Goal: Task Accomplishment & Management: Complete application form

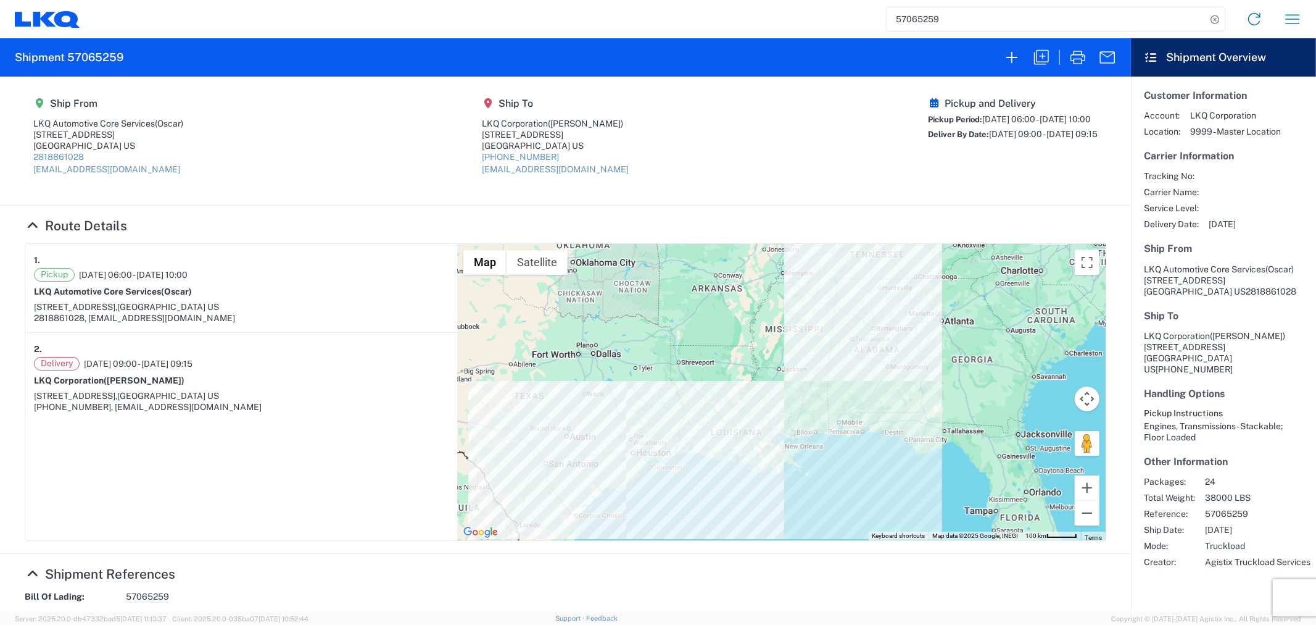
click at [992, 62] on agx-form-header "Shipment 57065259" at bounding box center [565, 57] width 1131 height 38
click at [1005, 65] on icon "button" at bounding box center [1012, 58] width 20 height 20
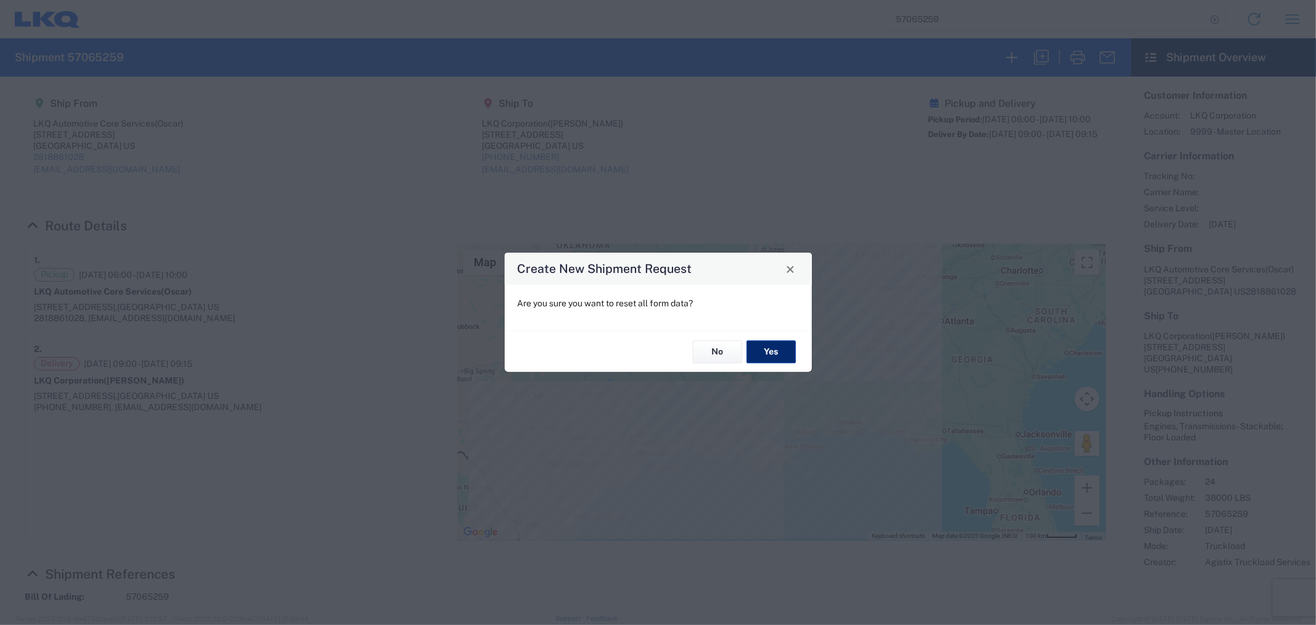
click at [760, 351] on button "Yes" at bounding box center [771, 351] width 49 height 23
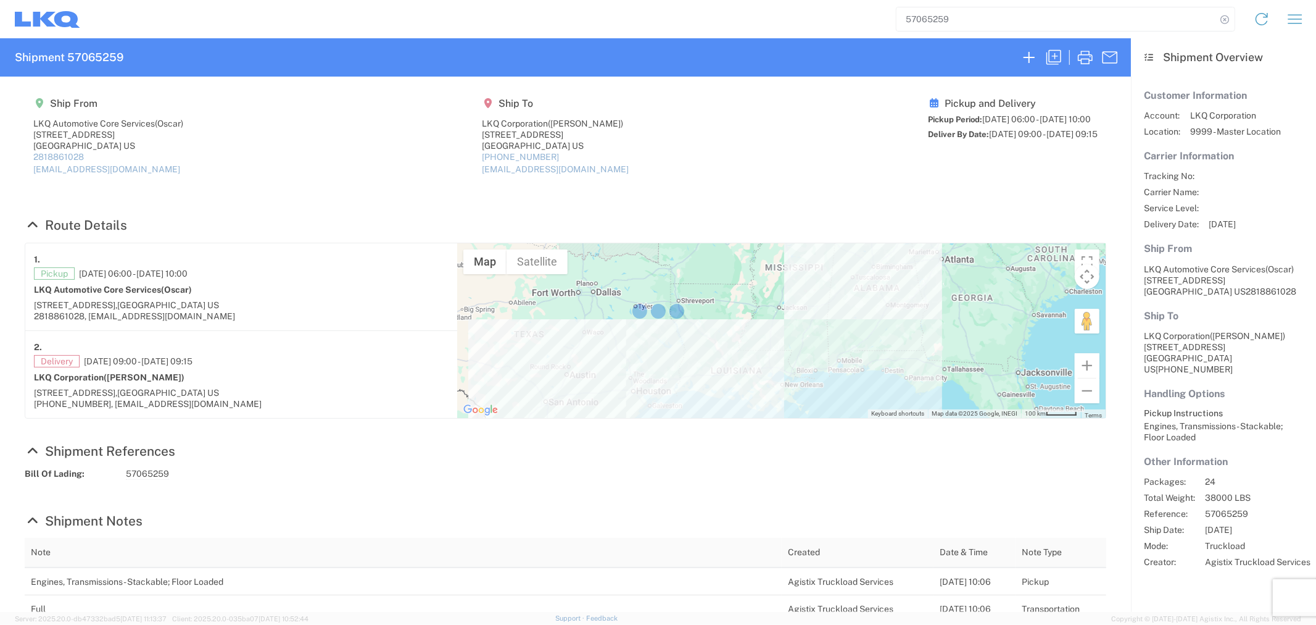
select select "FULL"
select select "US"
select select "LBS"
select select "IN"
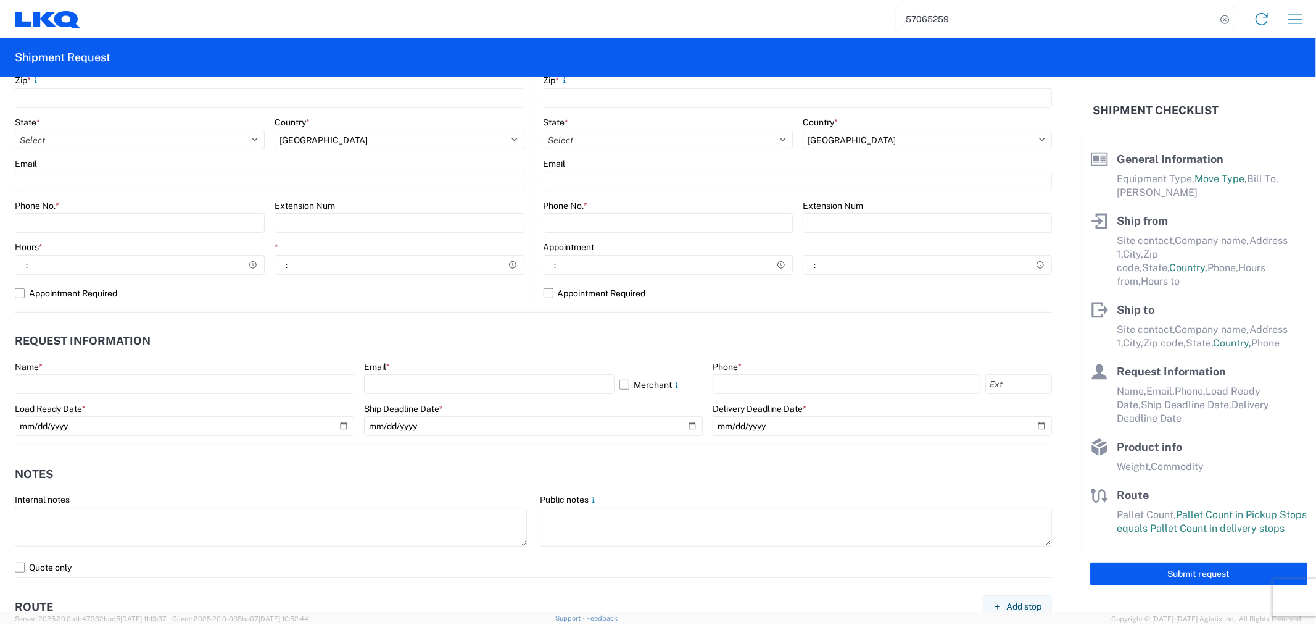
scroll to position [479, 0]
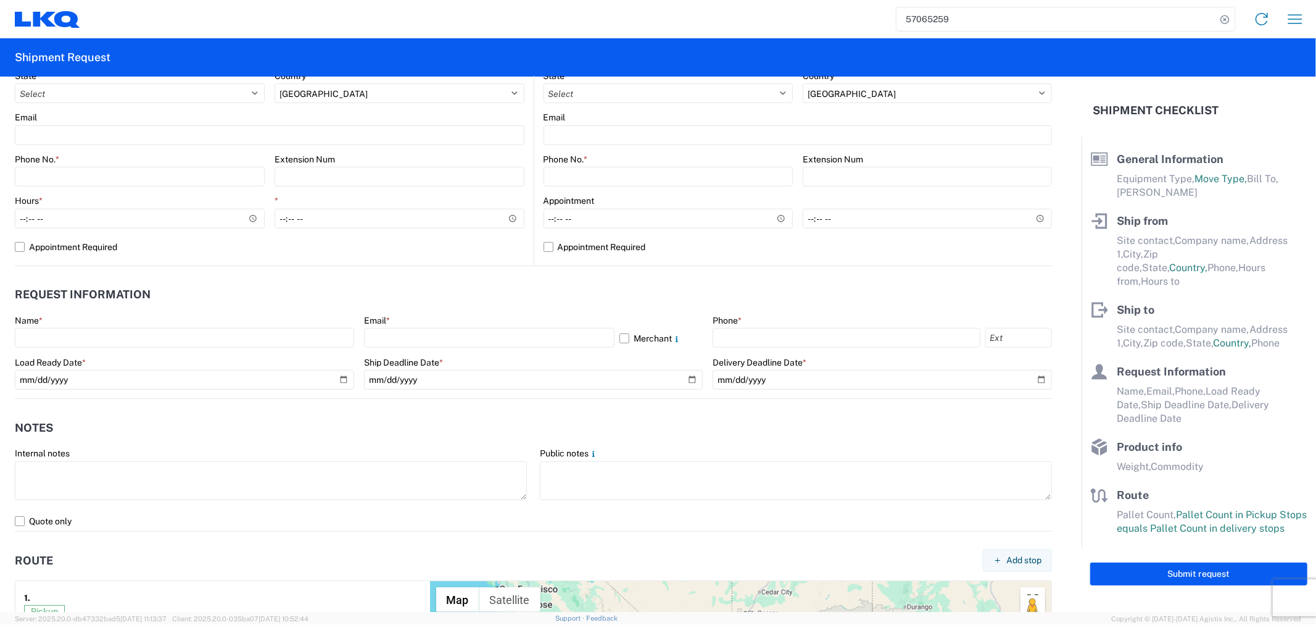
click at [1010, 391] on agx-form-control-wrapper-v2 "Delivery Deadline Date *" at bounding box center [882, 378] width 339 height 42
click at [1010, 381] on input "date" at bounding box center [882, 380] width 339 height 20
click at [1032, 378] on input "date" at bounding box center [882, 380] width 339 height 20
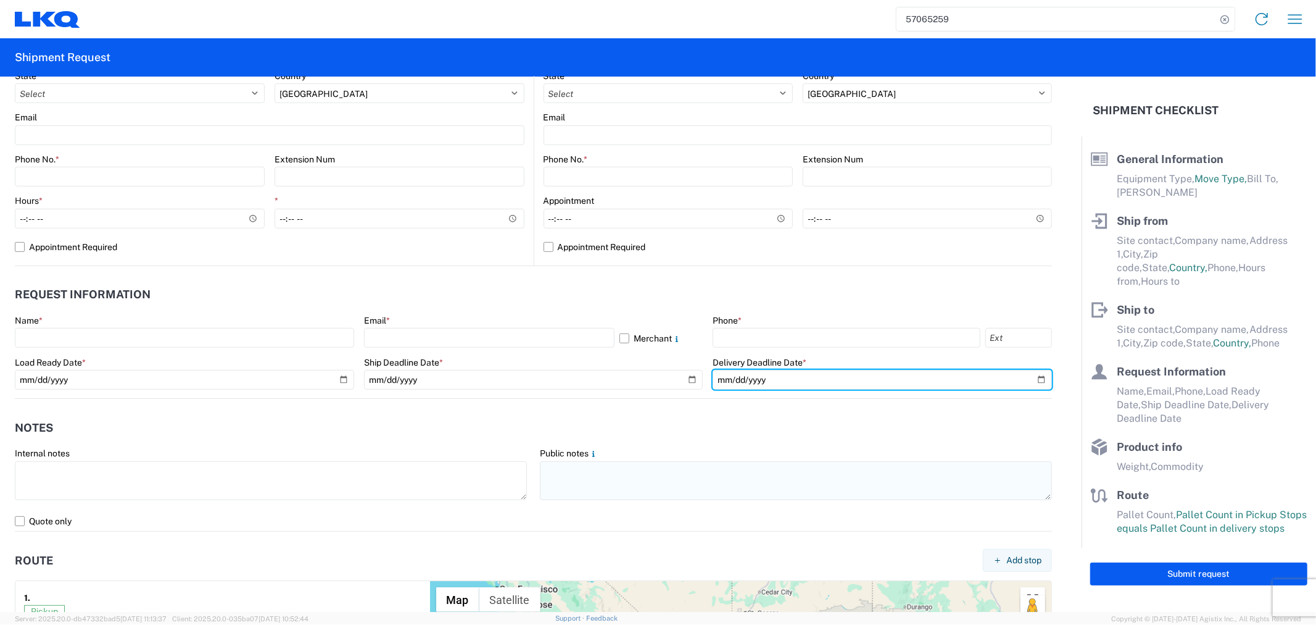
type input "[DATE]"
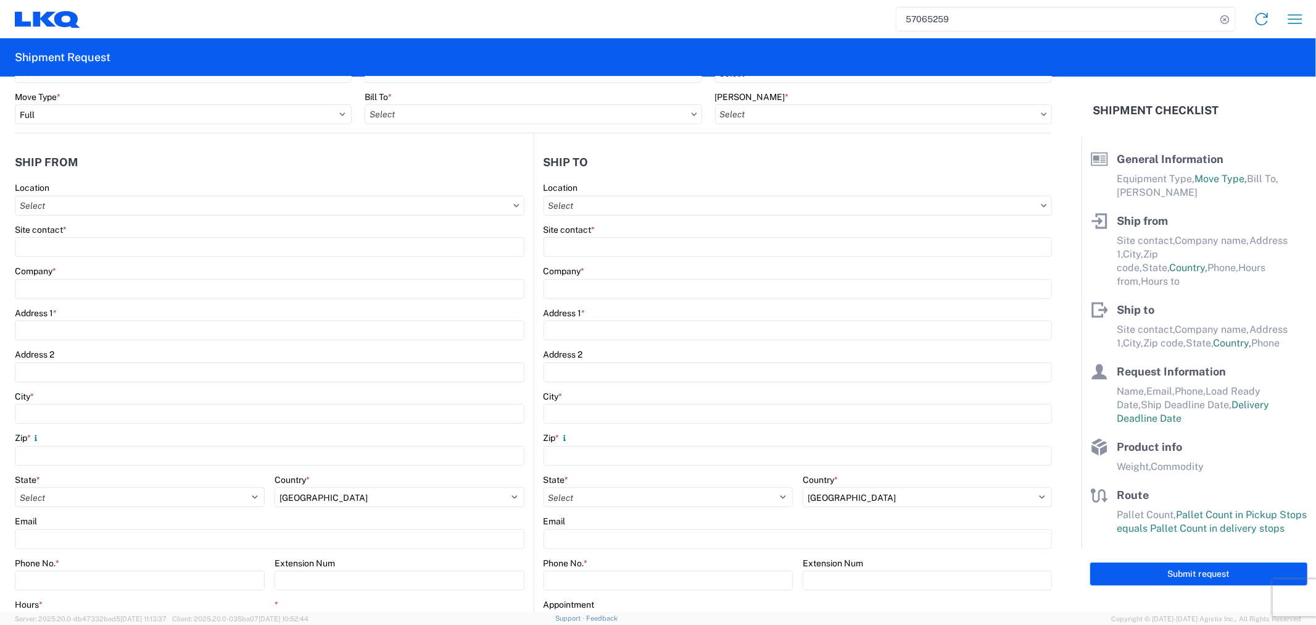
scroll to position [0, 0]
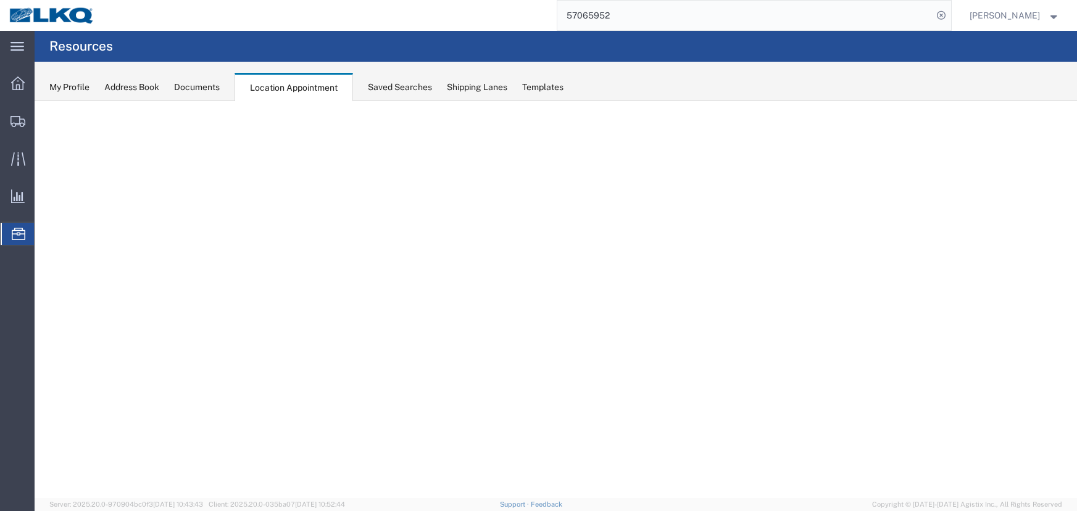
select select "27634"
